Goal: Information Seeking & Learning: Understand process/instructions

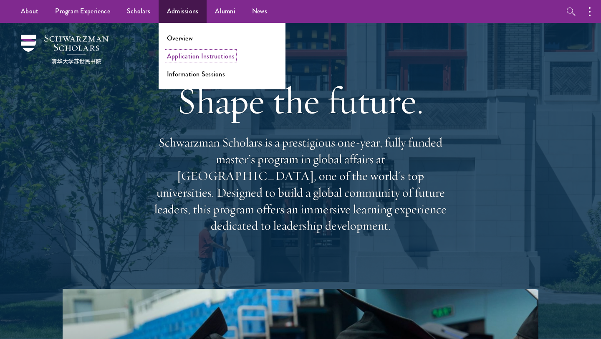
click at [212, 57] on link "Application Instructions" at bounding box center [201, 56] width 68 height 10
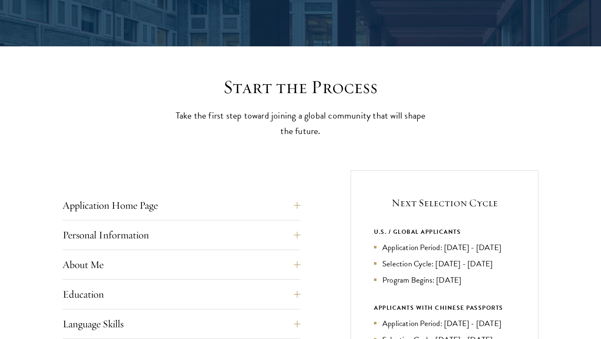
scroll to position [235, 0]
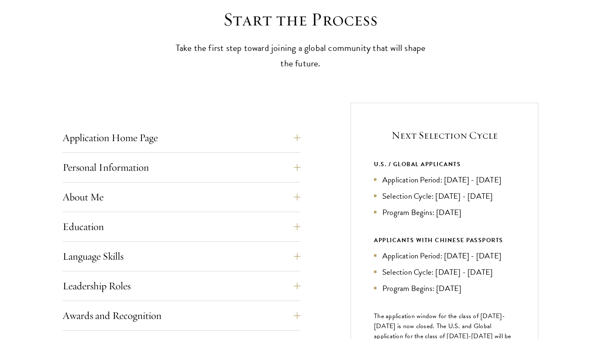
drag, startPoint x: 403, startPoint y: 190, endPoint x: 371, endPoint y: 175, distance: 35.3
click at [371, 175] on div "Next Selection Cycle U.S. / GLOBAL APPLICANTS Application Period: [DATE] - [DAT…" at bounding box center [445, 269] width 188 height 333
click at [371, 174] on div "Next Selection Cycle U.S. / GLOBAL APPLICANTS Application Period: [DATE] - [DAT…" at bounding box center [445, 269] width 188 height 333
drag, startPoint x: 429, startPoint y: 222, endPoint x: 481, endPoint y: 223, distance: 51.3
click at [481, 218] on li "Program Begins: [DATE]" at bounding box center [444, 212] width 141 height 12
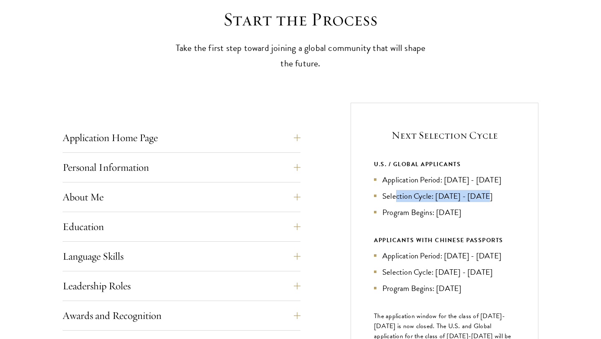
drag, startPoint x: 494, startPoint y: 208, endPoint x: 397, endPoint y: 204, distance: 97.4
click at [397, 202] on li "Selection Cycle: [DATE] - [DATE]" at bounding box center [444, 196] width 141 height 12
drag, startPoint x: 409, startPoint y: 189, endPoint x: 375, endPoint y: 171, distance: 39.0
click at [375, 171] on div "U.S. / GLOBAL APPLICANTS Application Period: [DATE] - [DATE] Selection Cycle: […" at bounding box center [444, 188] width 141 height 59
click at [229, 144] on button "Application Home Page" at bounding box center [188, 138] width 238 height 20
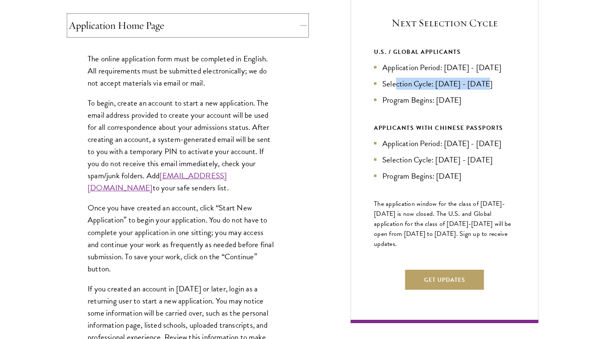
scroll to position [349, 0]
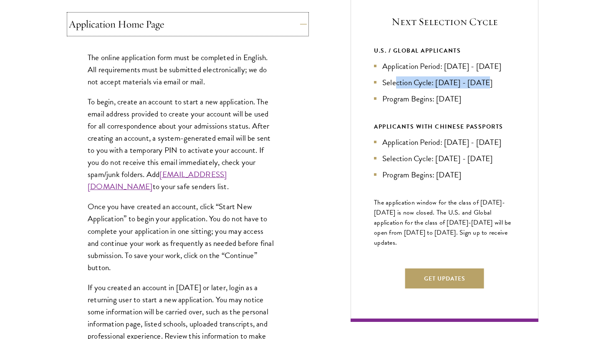
click at [212, 29] on button "Application Home Page" at bounding box center [188, 24] width 238 height 20
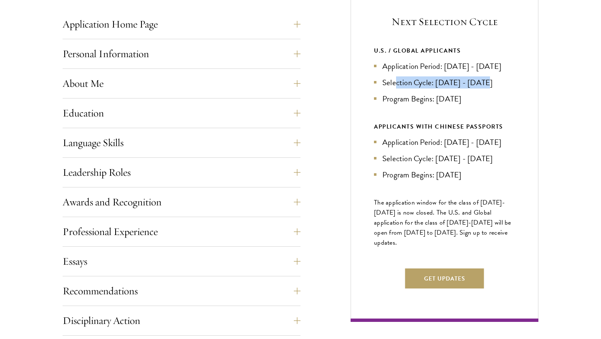
click at [205, 67] on div "Personal Information This section requests applicant biographical and contact i…" at bounding box center [182, 56] width 238 height 25
click at [194, 89] on button "About Me" at bounding box center [188, 83] width 238 height 20
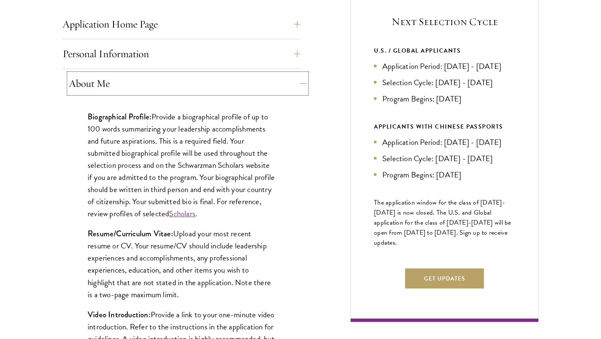
click at [194, 89] on button "About Me" at bounding box center [188, 83] width 238 height 20
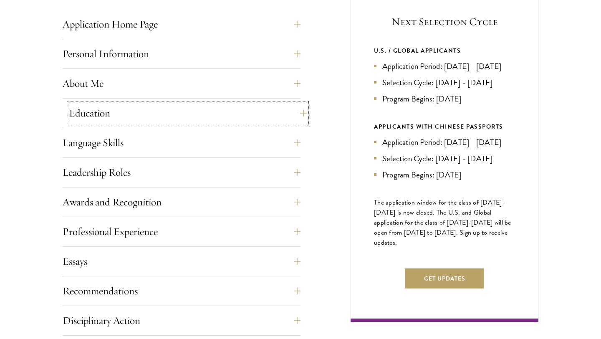
click at [184, 122] on button "Education" at bounding box center [188, 113] width 238 height 20
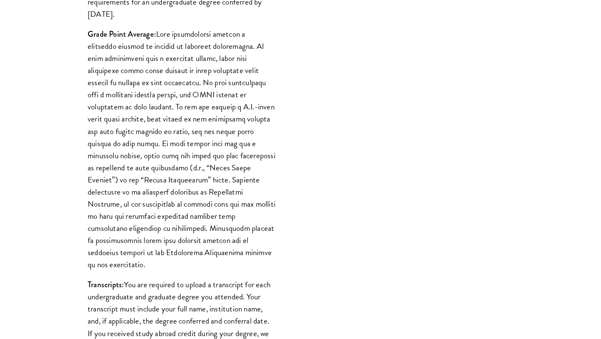
scroll to position [732, 0]
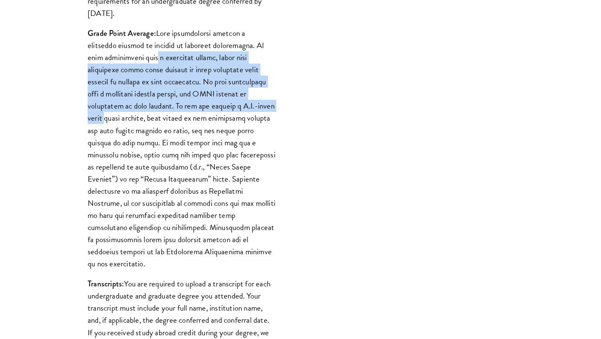
drag, startPoint x: 131, startPoint y: 61, endPoint x: 244, endPoint y: 111, distance: 123.3
click at [244, 111] on p "Grade Point Average:" at bounding box center [182, 148] width 188 height 242
click at [200, 111] on p "Grade Point Average:" at bounding box center [182, 148] width 188 height 242
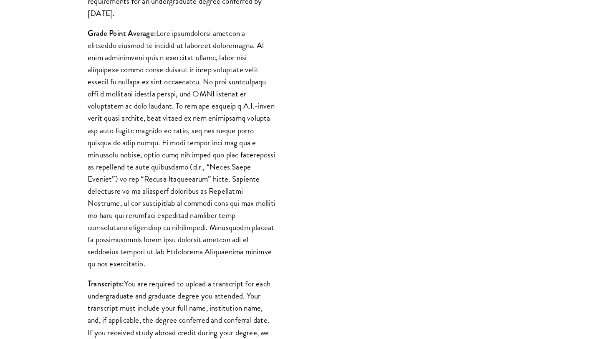
click at [194, 159] on p "Grade Point Average:" at bounding box center [182, 148] width 188 height 242
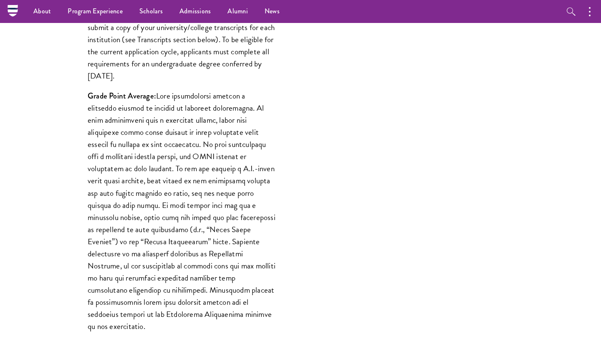
scroll to position [376, 0]
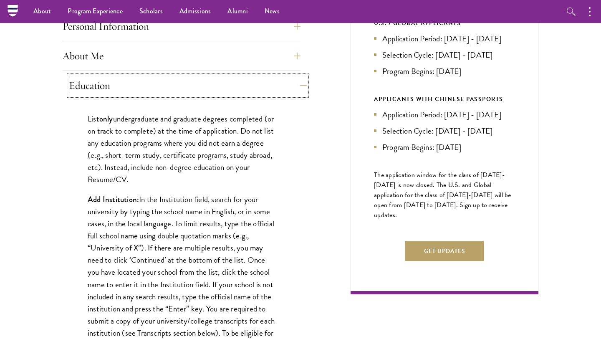
click at [162, 92] on button "Education" at bounding box center [188, 86] width 238 height 20
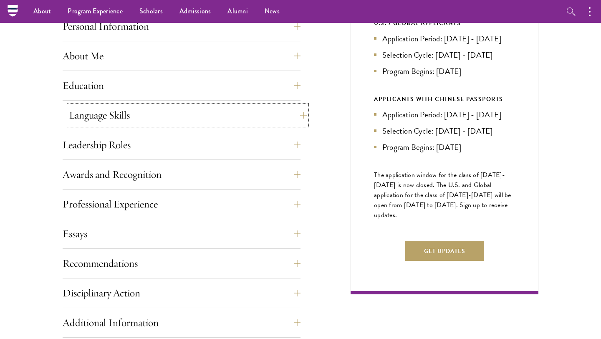
click at [149, 119] on button "Language Skills" at bounding box center [188, 115] width 238 height 20
